Goal: Transaction & Acquisition: Book appointment/travel/reservation

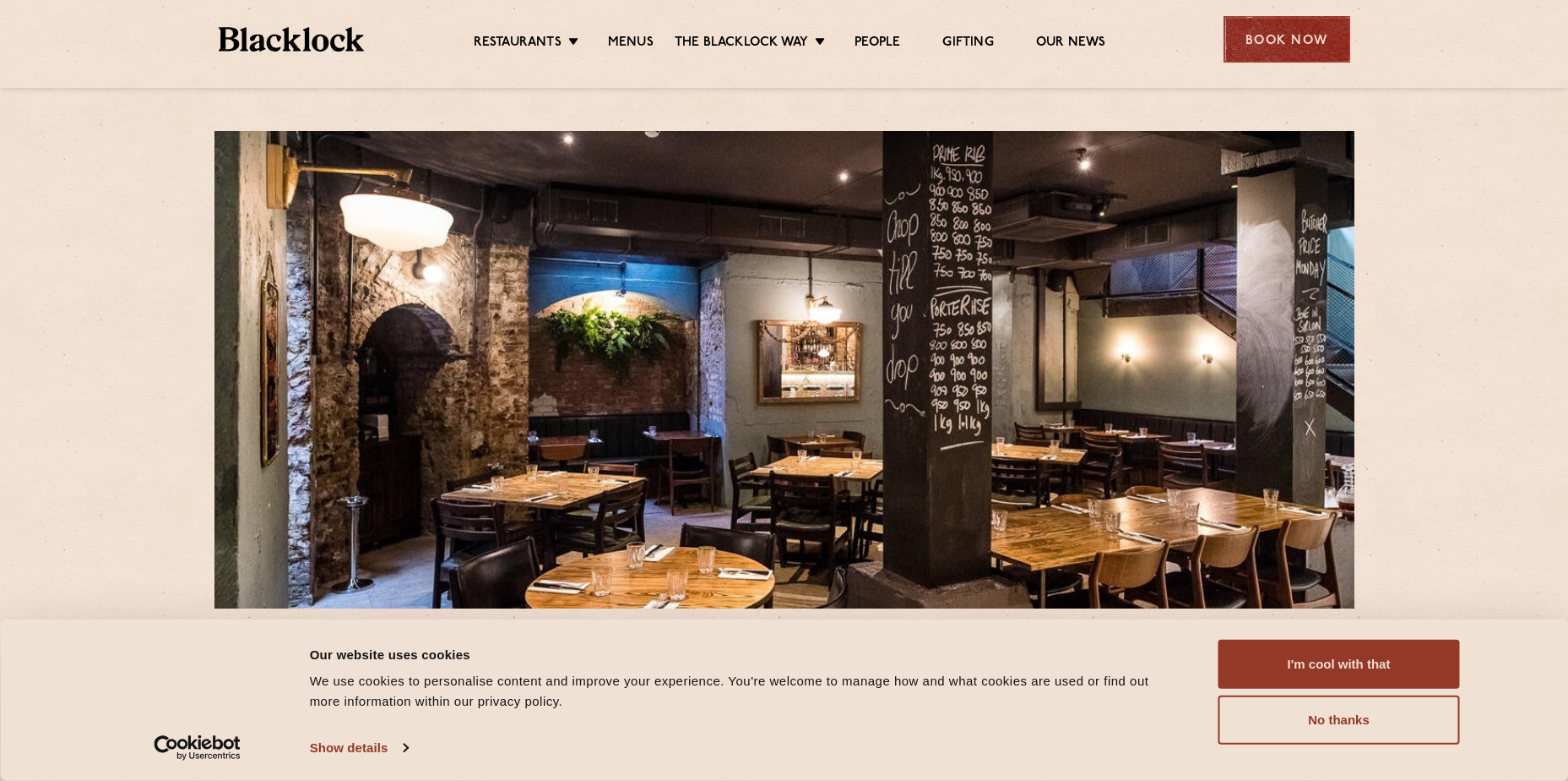
click at [1324, 46] on div "Book Now" at bounding box center [1287, 39] width 127 height 46
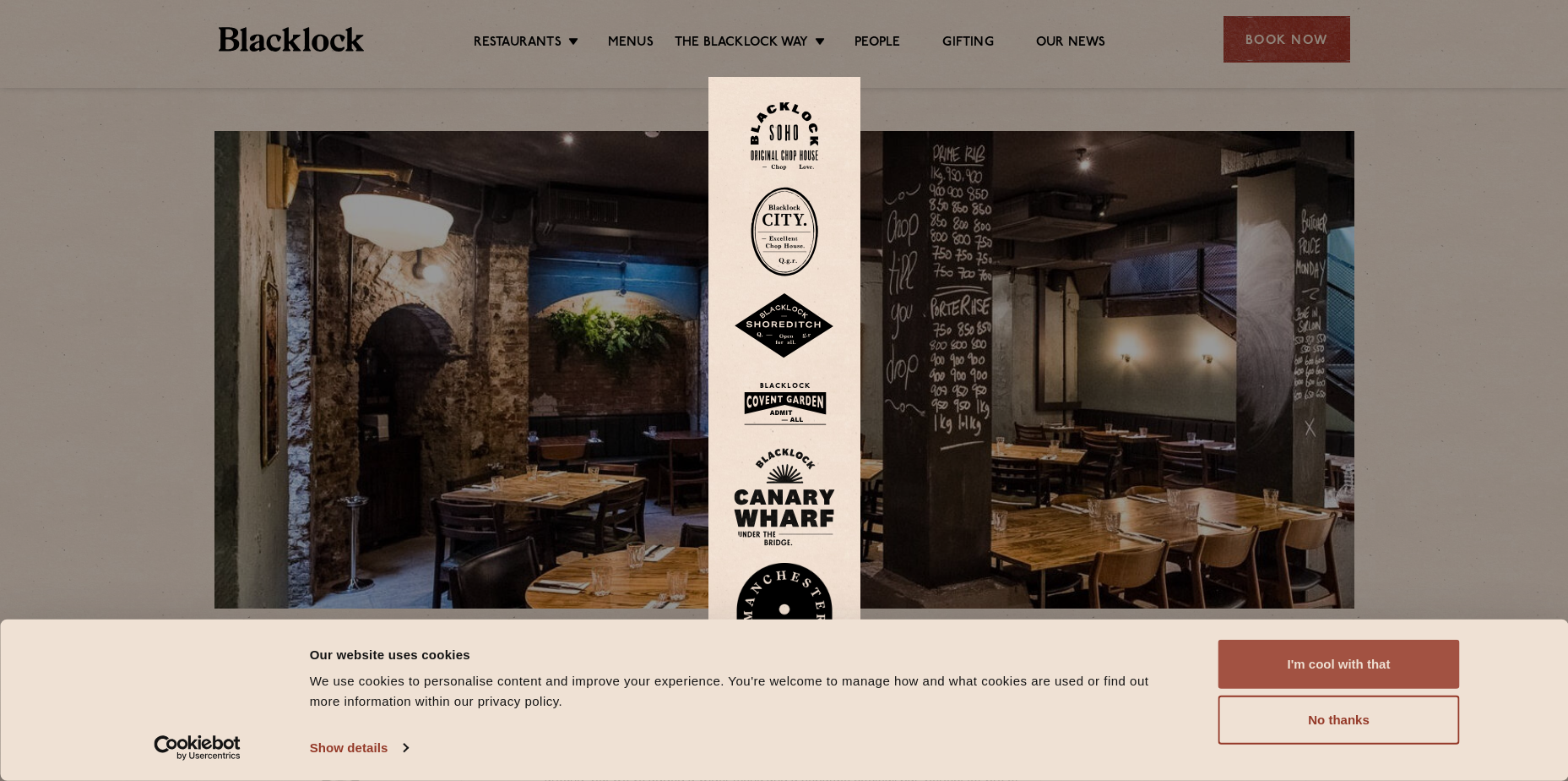
click at [1288, 658] on button "I'm cool with that" at bounding box center [1339, 664] width 242 height 49
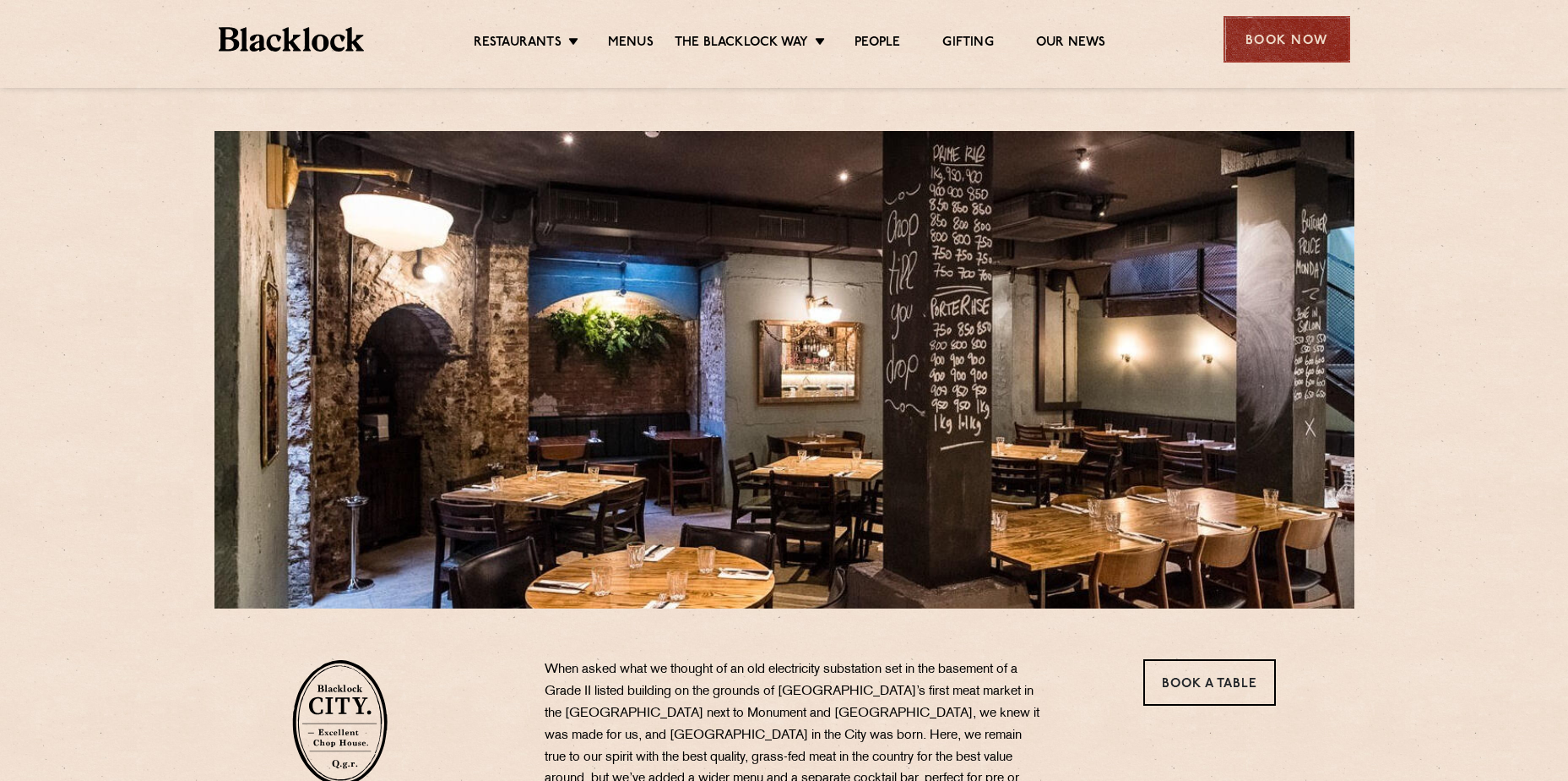
click at [1304, 38] on div "Book Now" at bounding box center [1287, 39] width 127 height 46
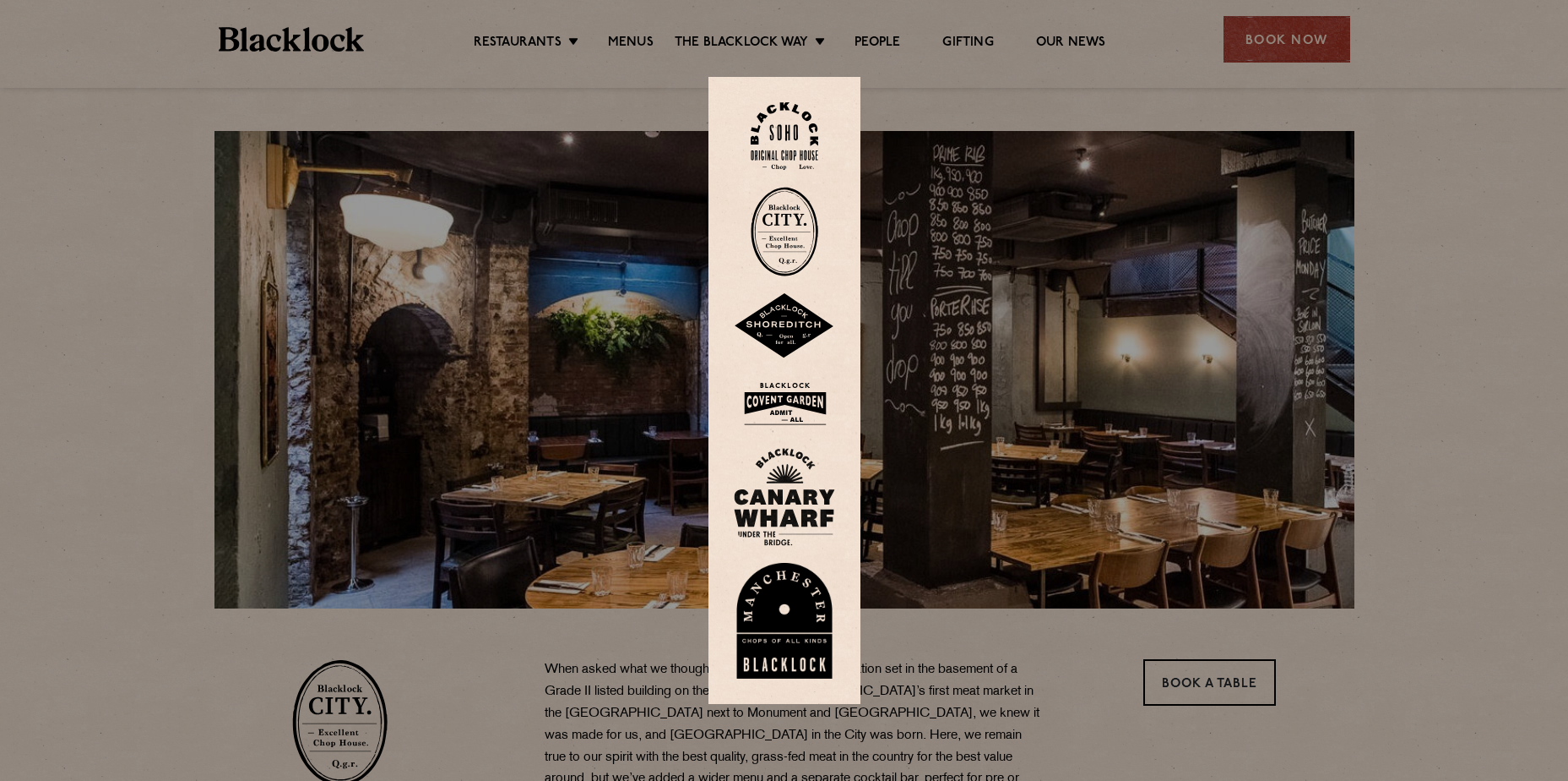
click at [797, 231] on img at bounding box center [784, 231] width 67 height 90
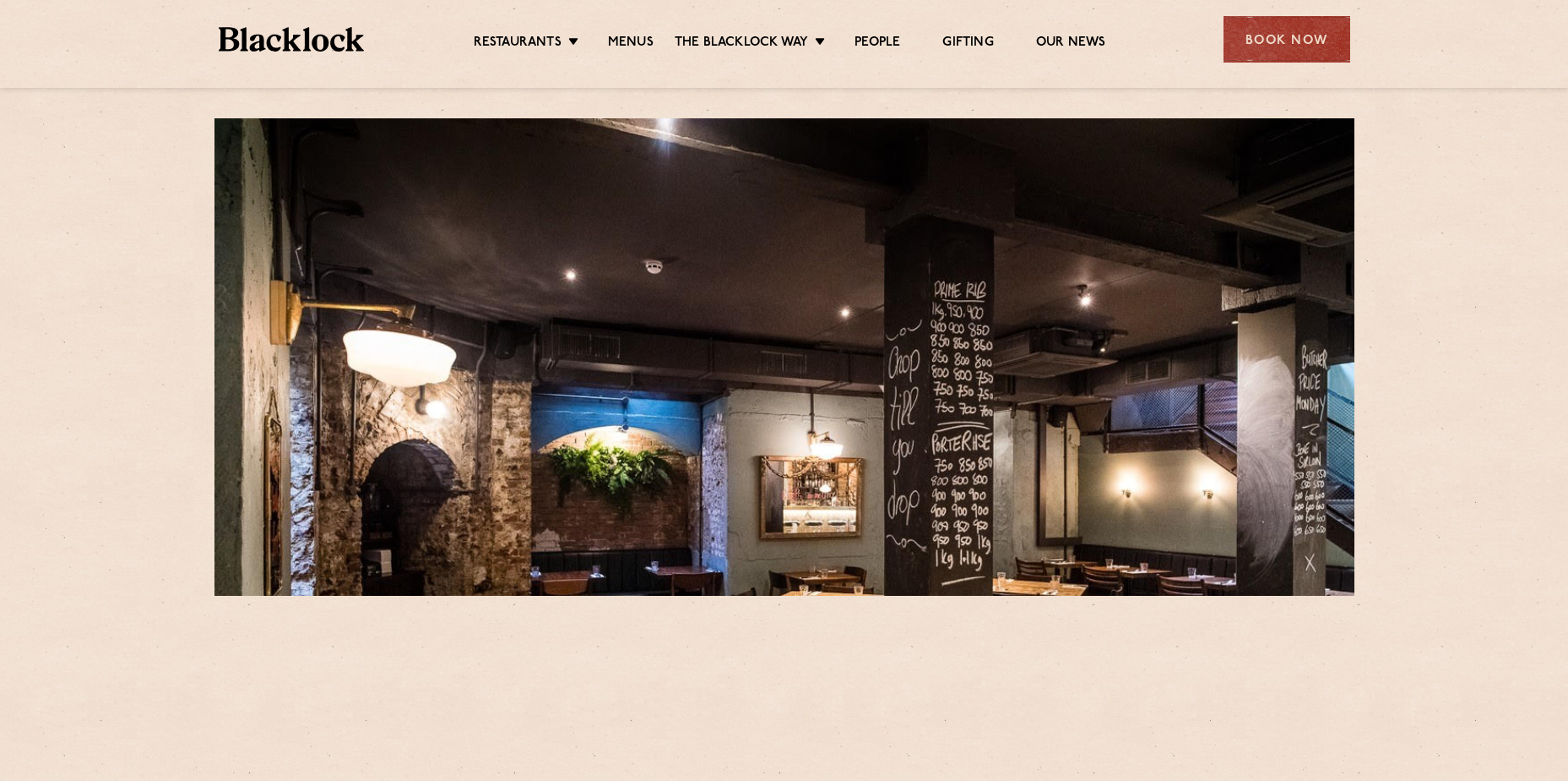
scroll to position [507, 0]
